Goal: Information Seeking & Learning: Learn about a topic

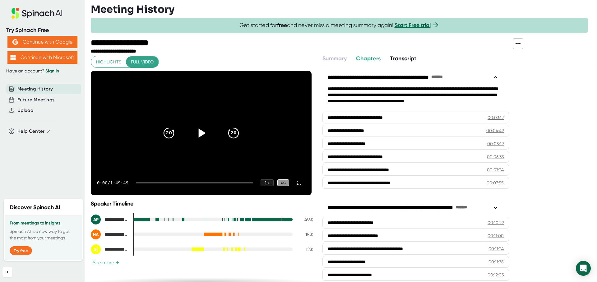
click at [199, 133] on icon at bounding box center [202, 133] width 7 height 9
click at [185, 186] on div "0:00 / 1:49:49 1 x CC" at bounding box center [201, 183] width 221 height 25
click at [190, 185] on div "0:00 / 1:49:49 1 x CC" at bounding box center [201, 183] width 221 height 25
click at [220, 182] on div at bounding box center [194, 182] width 117 height 1
click at [214, 183] on div at bounding box center [183, 182] width 79 height 1
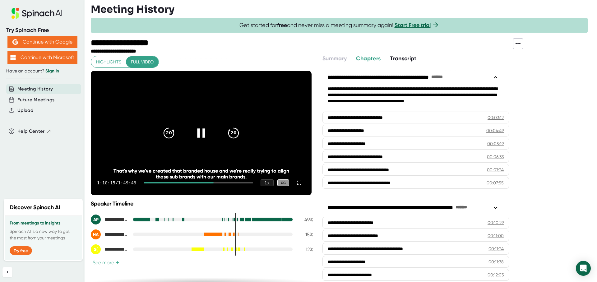
click at [221, 183] on div at bounding box center [199, 182] width 110 height 1
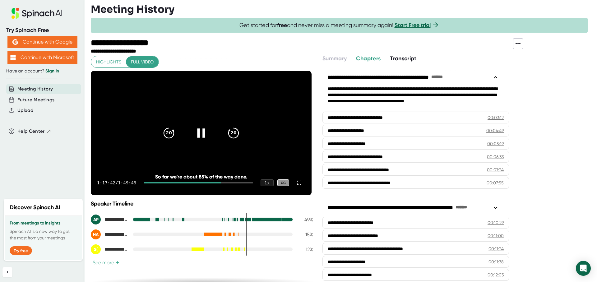
click at [229, 183] on div at bounding box center [199, 182] width 110 height 1
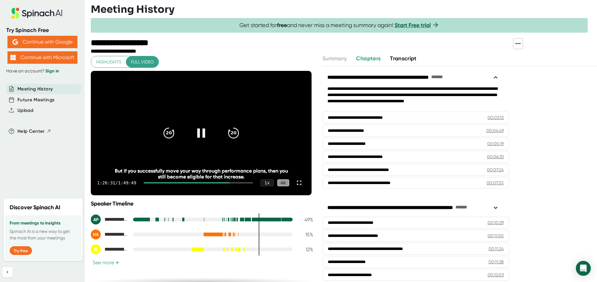
click at [235, 183] on div at bounding box center [199, 182] width 110 height 1
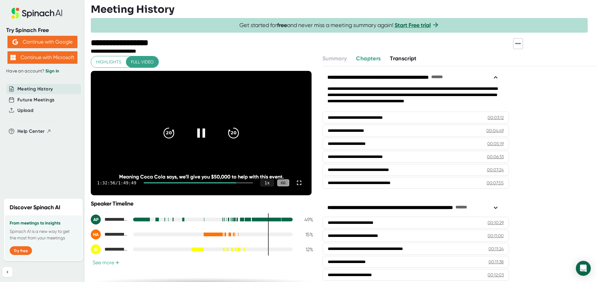
click at [239, 183] on div at bounding box center [199, 182] width 110 height 1
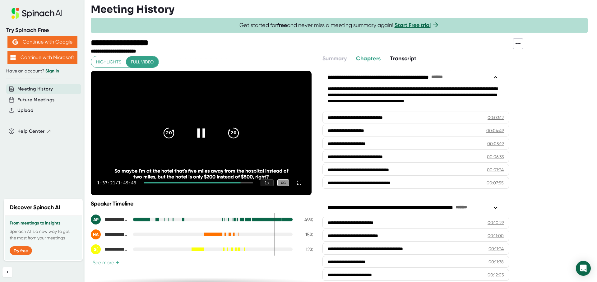
click at [233, 182] on div at bounding box center [192, 182] width 97 height 1
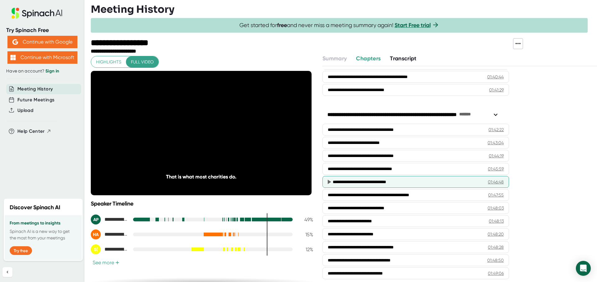
scroll to position [1480, 0]
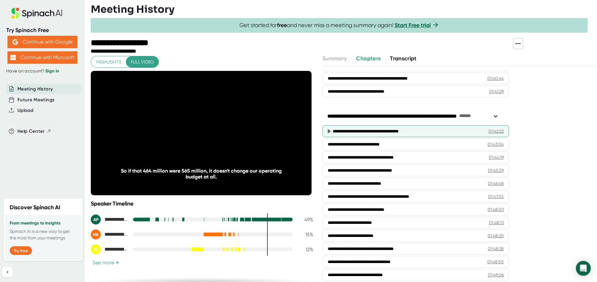
click at [438, 132] on div "**********" at bounding box center [406, 131] width 146 height 6
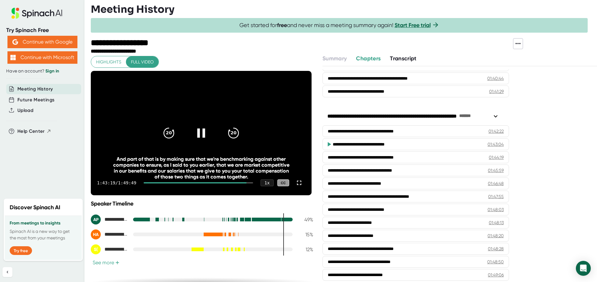
click at [197, 142] on div at bounding box center [201, 133] width 26 height 26
click at [194, 143] on div at bounding box center [201, 133] width 26 height 26
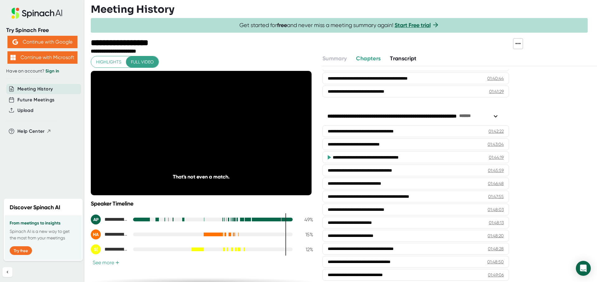
click at [474, 0] on html "**********" at bounding box center [298, 141] width 597 height 282
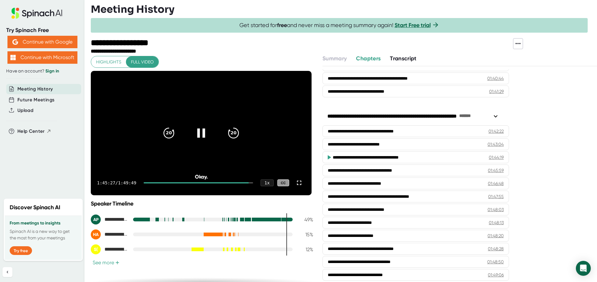
click at [197, 135] on icon at bounding box center [201, 133] width 8 height 9
